Goal: Information Seeking & Learning: Learn about a topic

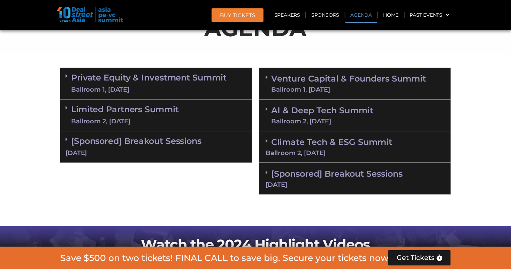
scroll to position [432, 0]
click at [288, 13] on link "Speakers" at bounding box center [287, 15] width 36 height 16
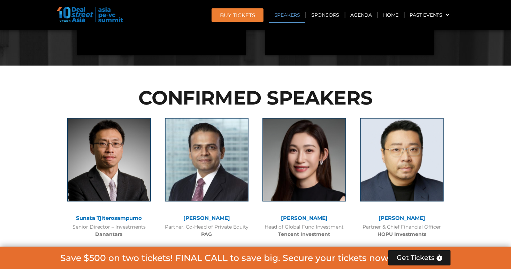
scroll to position [795, 0]
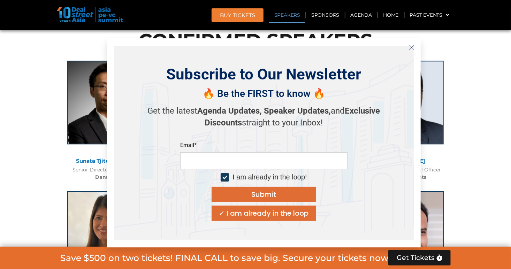
click at [413, 46] on icon "Close" at bounding box center [412, 47] width 6 height 6
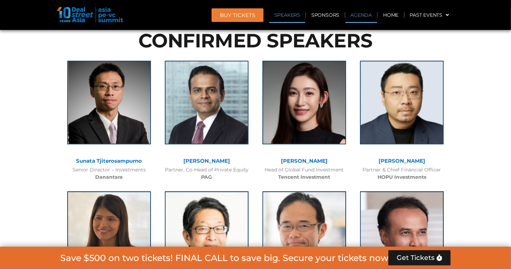
click at [362, 14] on link "Agenda" at bounding box center [362, 15] width 32 height 16
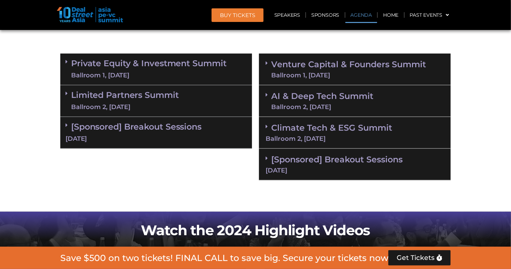
scroll to position [402, 0]
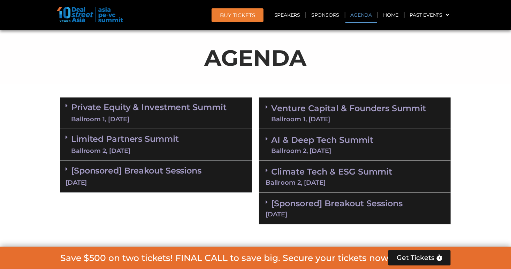
click at [188, 115] on div "Ballroom 1, [DATE]" at bounding box center [149, 119] width 156 height 9
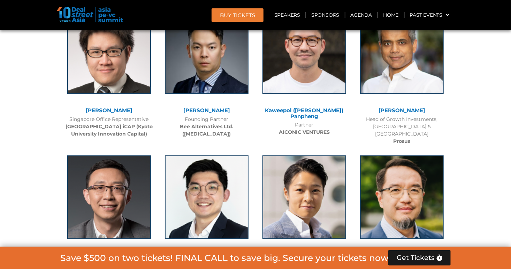
scroll to position [3762, 0]
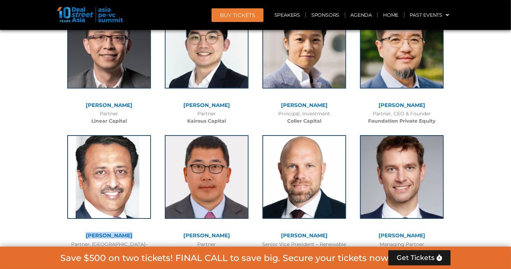
drag, startPoint x: 132, startPoint y: 108, endPoint x: 89, endPoint y: 112, distance: 43.7
click at [89, 233] on div "[PERSON_NAME]" at bounding box center [109, 236] width 91 height 6
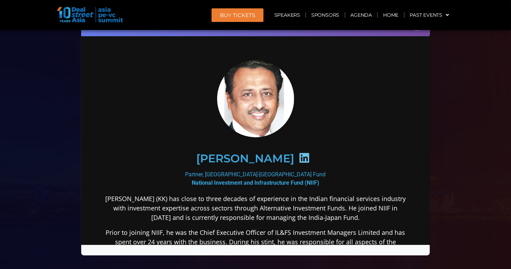
scroll to position [0, 0]
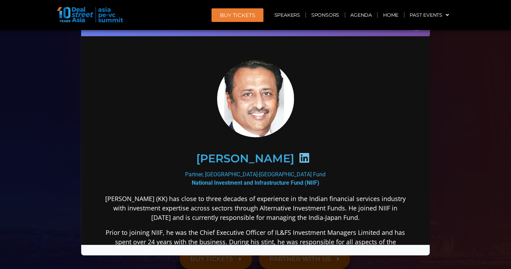
click at [478, 58] on div "Speaker Profile ×" at bounding box center [255, 134] width 511 height 269
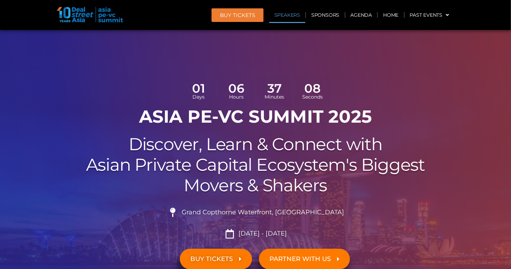
click at [277, 14] on link "Speakers" at bounding box center [287, 15] width 36 height 16
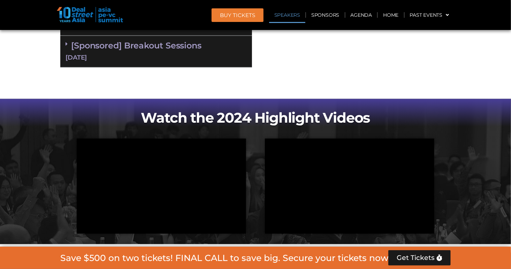
scroll to position [1772, 0]
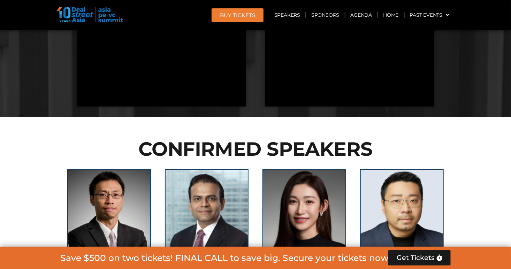
click at [288, 140] on h2 "CONFIRMED SPEAKERS" at bounding box center [255, 149] width 391 height 19
click at [304, 18] on link "Speakers" at bounding box center [287, 15] width 36 height 16
click at [352, 16] on link "Agenda" at bounding box center [362, 15] width 32 height 16
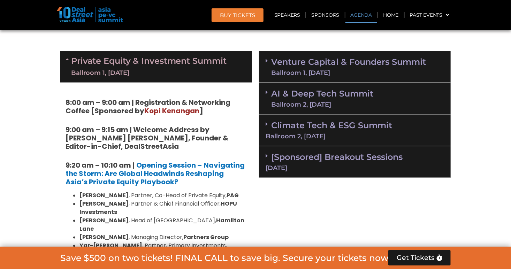
scroll to position [402, 0]
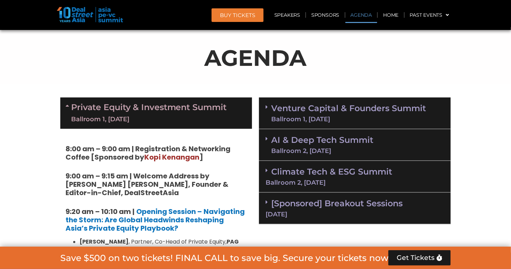
click at [334, 120] on div "Ballroom 1, [DATE]" at bounding box center [348, 119] width 155 height 6
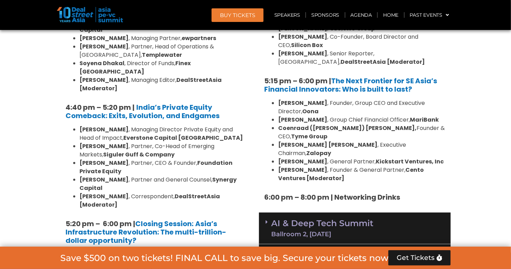
scroll to position [1348, 0]
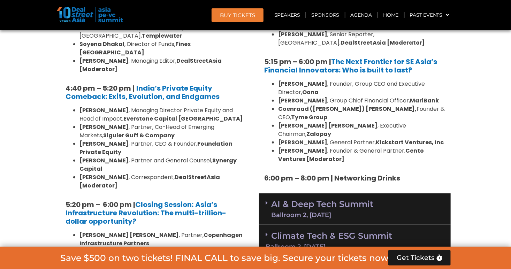
click at [374, 194] on div "AI & Deep Tech Summit Ballroom 2, [DATE]" at bounding box center [355, 210] width 192 height 32
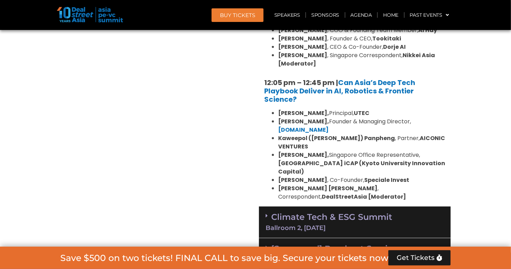
scroll to position [1722, 0]
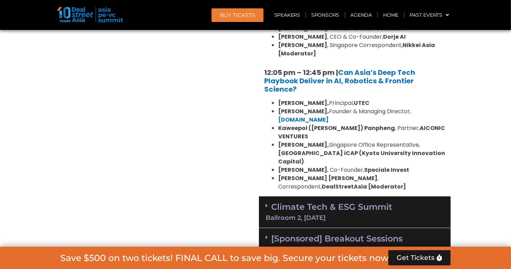
click at [384, 202] on link "Climate Tech & ESG Summit Ballroom 2, [DATE]" at bounding box center [355, 211] width 179 height 19
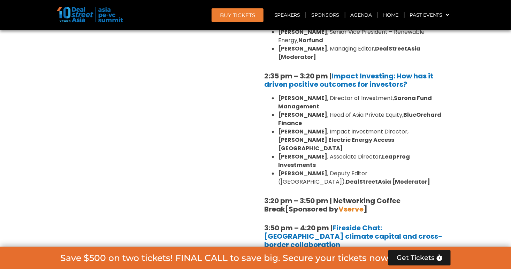
scroll to position [2087, 0]
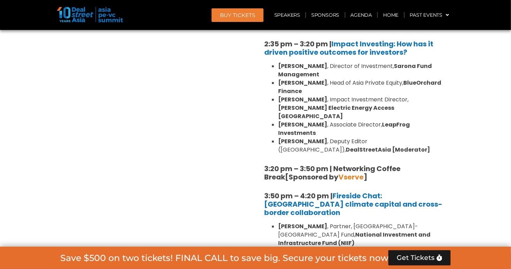
click at [408, 248] on li "In conversation with [PERSON_NAME] , Senior Reporter, DealStreetAsia" at bounding box center [361, 256] width 167 height 17
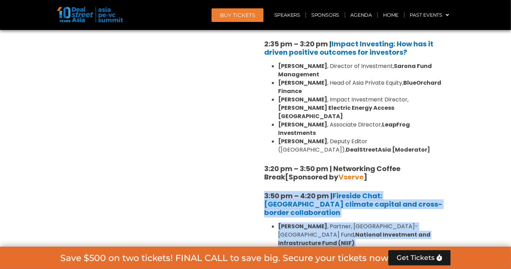
drag, startPoint x: 396, startPoint y: 142, endPoint x: 260, endPoint y: 95, distance: 144.5
click at [260, 95] on div "1:40 pm – 1:45 pm | Welcome address to Climate Tech and ESG Summit track by [PE…" at bounding box center [355, 175] width 192 height 622
copy div "3:50 pm – 4:20 pm | Fireside Chat: [GEOGRAPHIC_DATA] climate capital and cross-…"
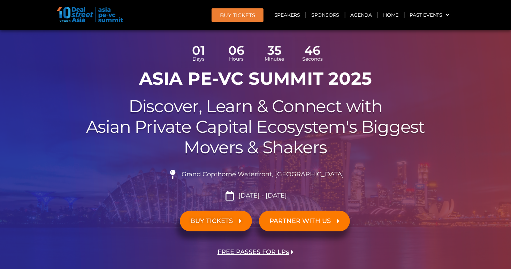
scroll to position [0, 0]
